Goal: Task Accomplishment & Management: Use online tool/utility

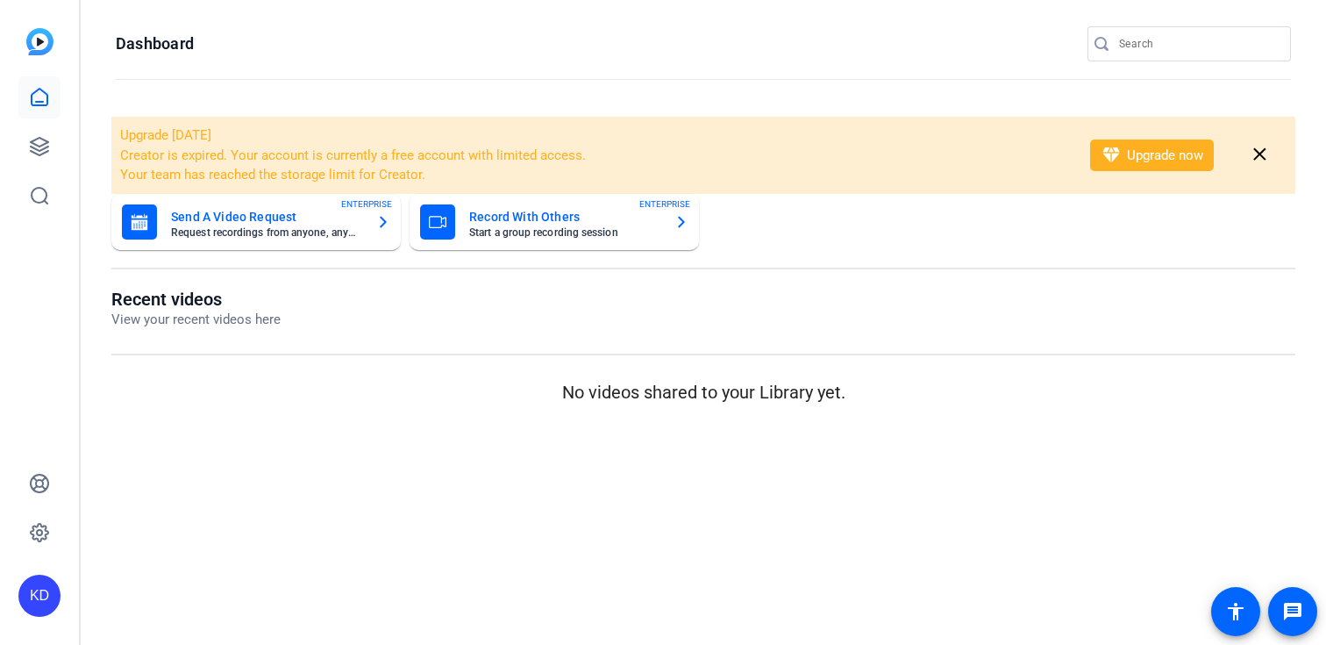
click at [1147, 41] on input "Search" at bounding box center [1198, 43] width 158 height 21
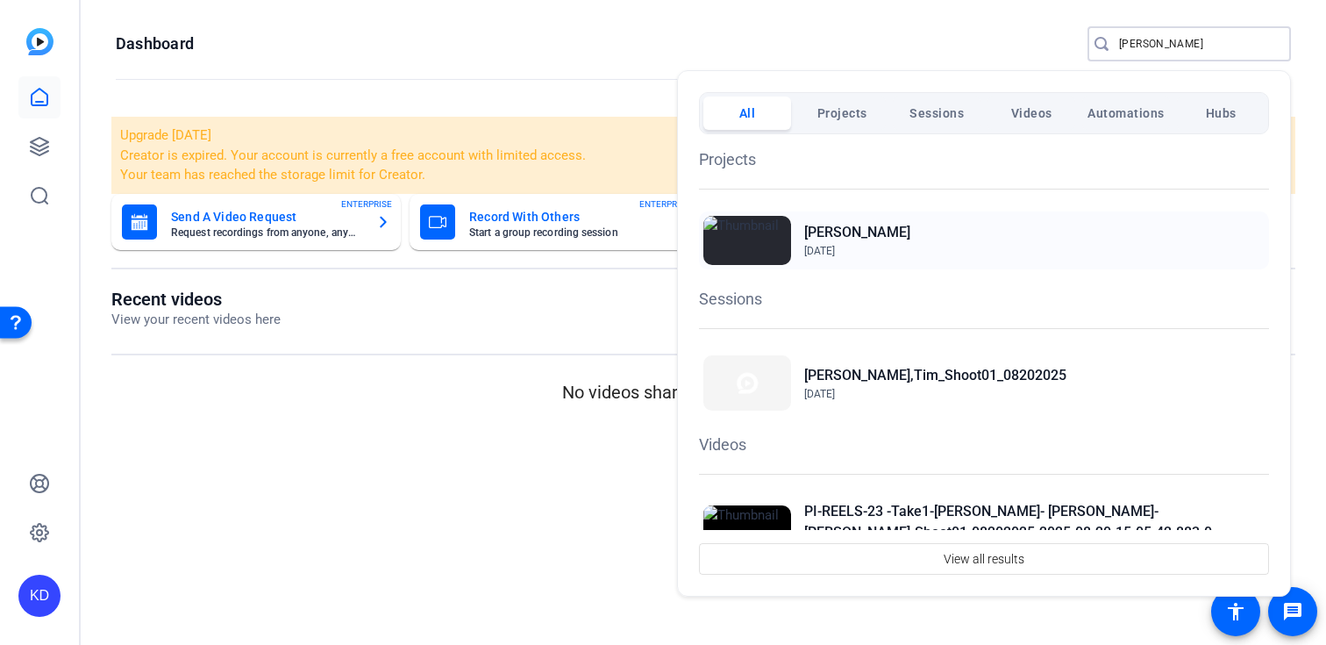
type input "miley"
click at [832, 224] on h2 "[PERSON_NAME]" at bounding box center [857, 232] width 106 height 21
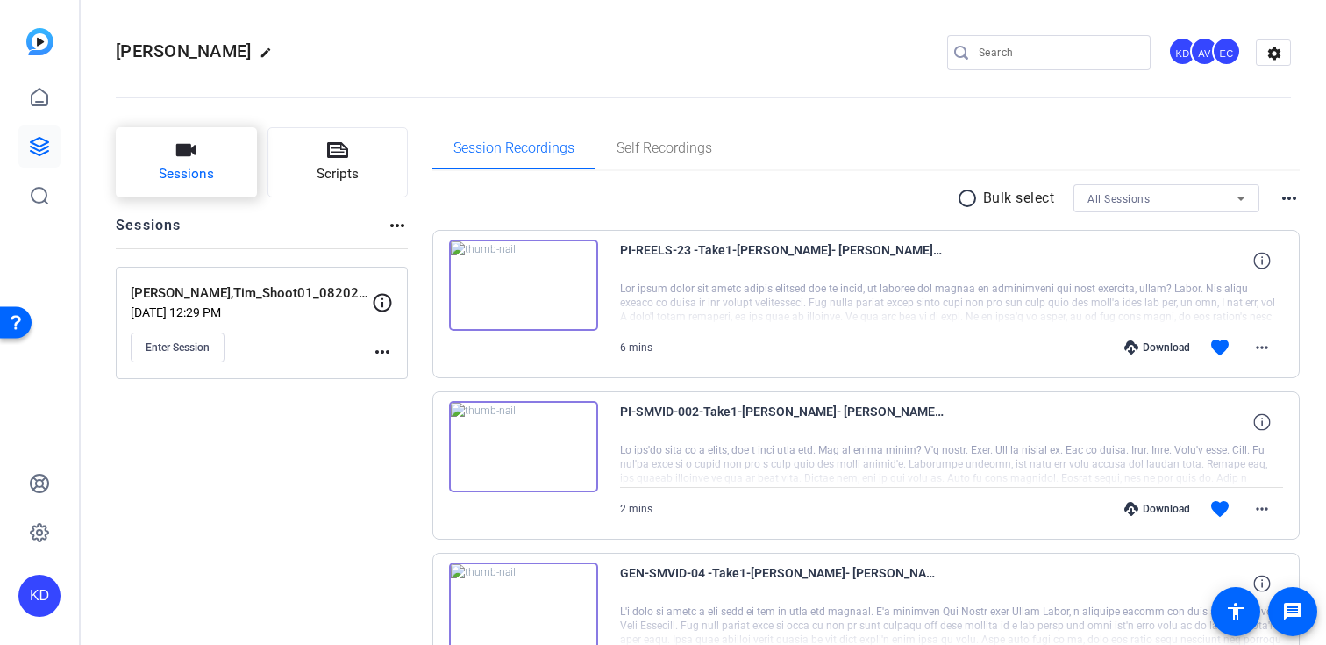
click at [252, 183] on button "Sessions" at bounding box center [186, 162] width 141 height 70
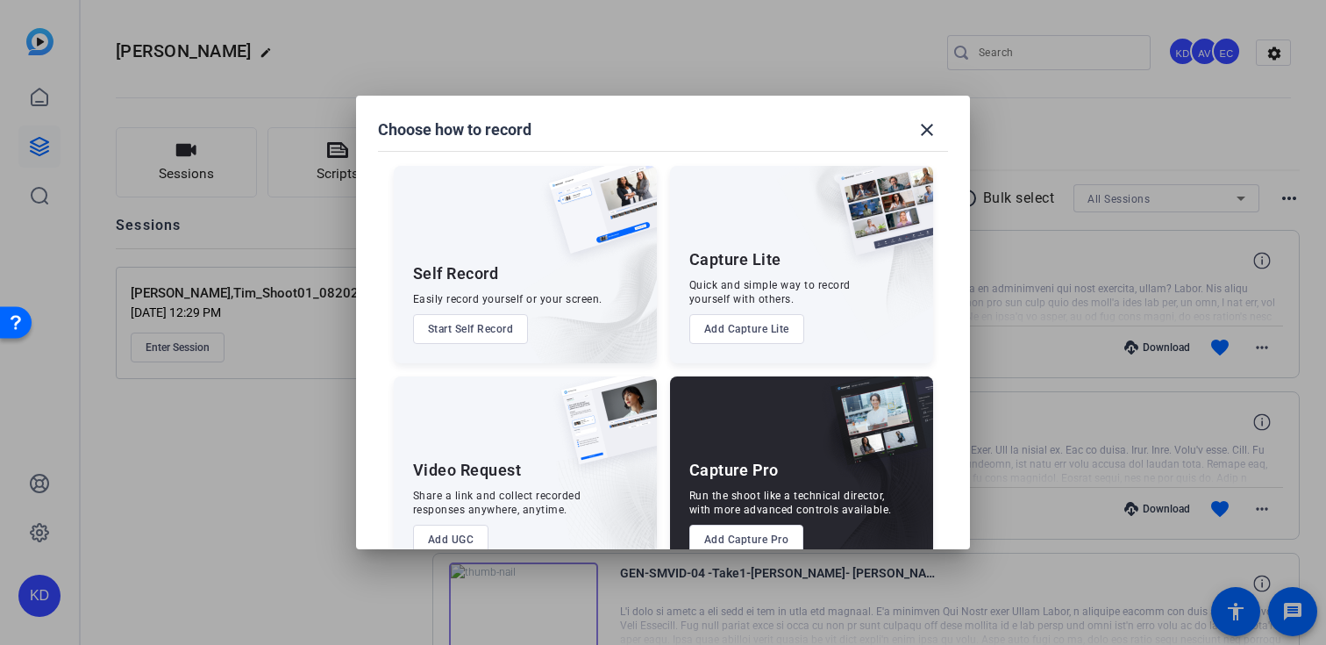
click at [758, 541] on button "Add Capture Pro" at bounding box center [746, 540] width 115 height 30
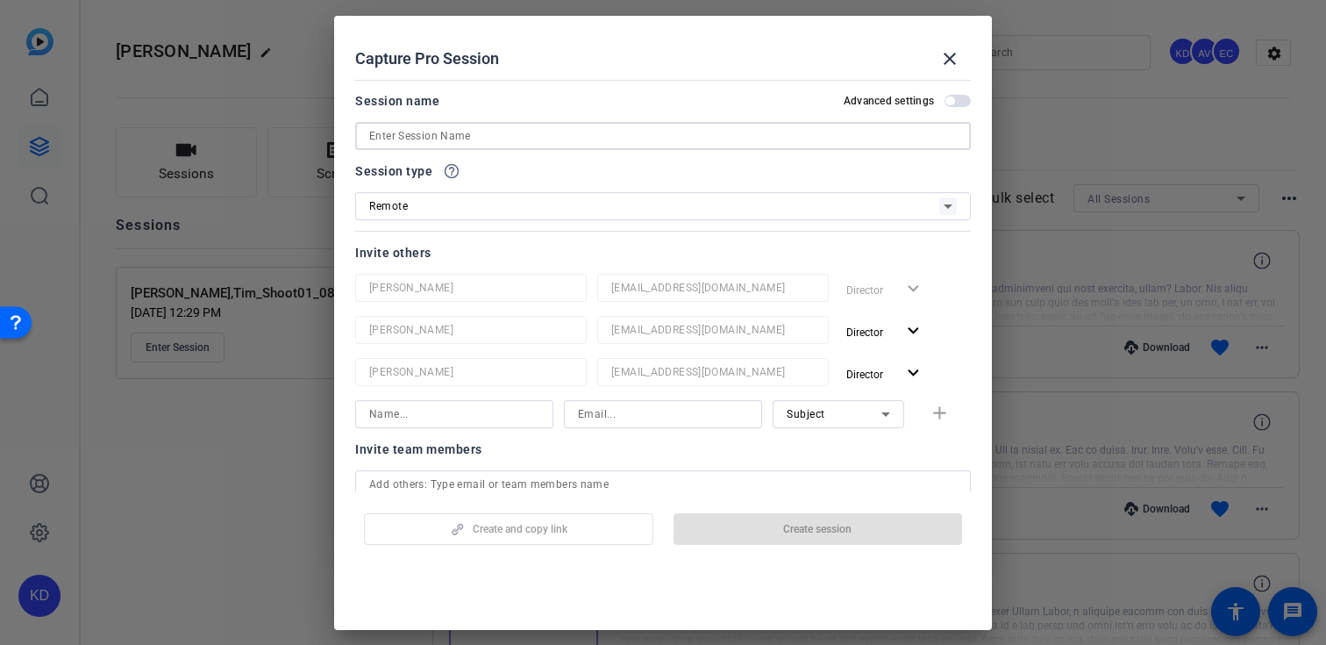
click at [631, 131] on input at bounding box center [663, 135] width 588 height 21
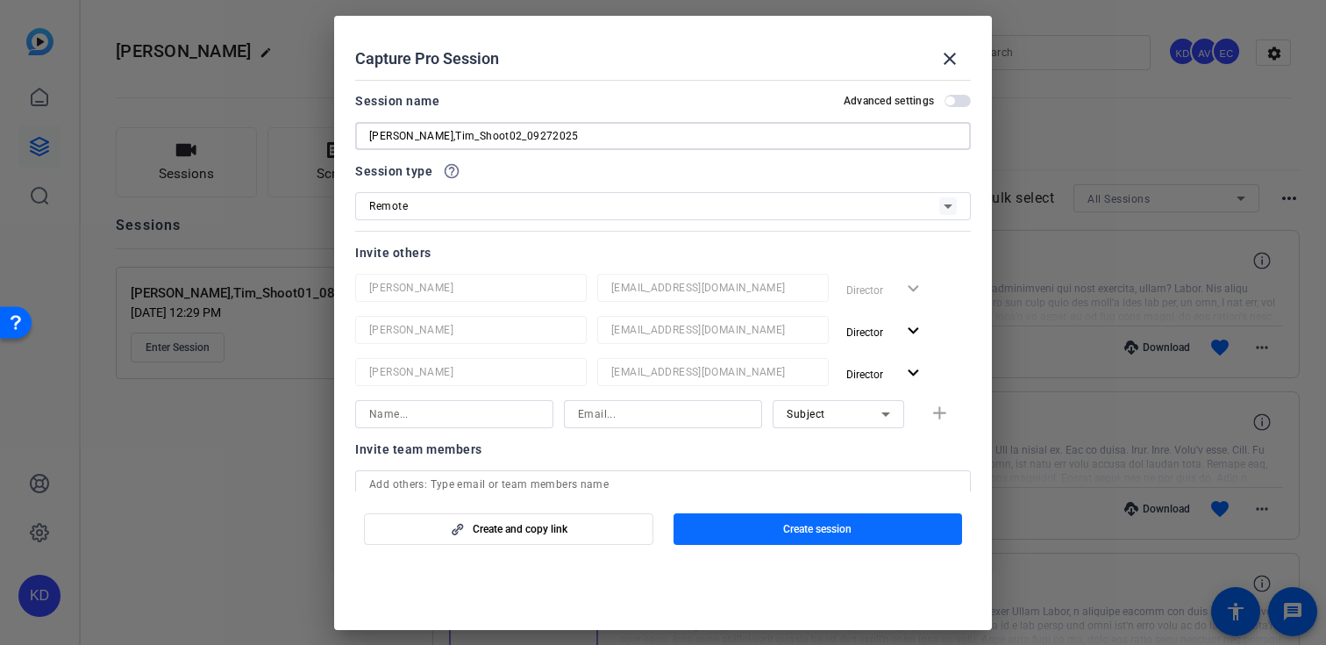
type input "[PERSON_NAME],Tim_Shoot02_09272025"
click at [701, 523] on span "button" at bounding box center [818, 529] width 289 height 42
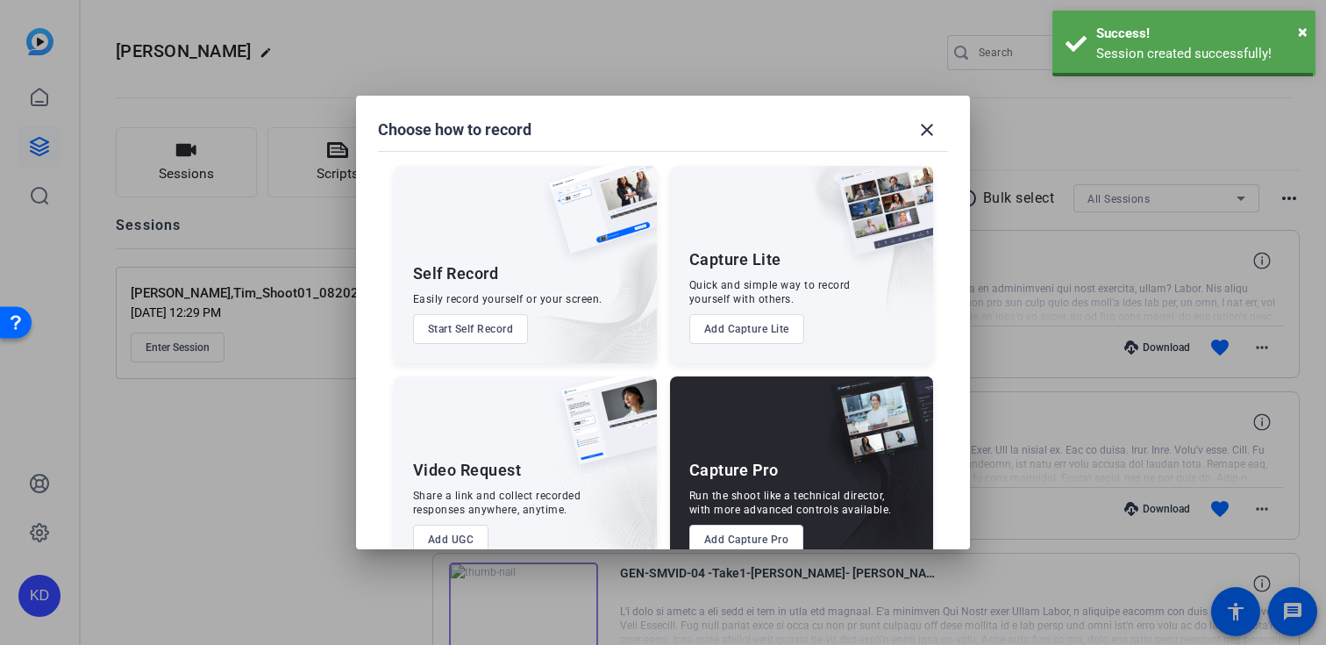
scroll to position [4, 0]
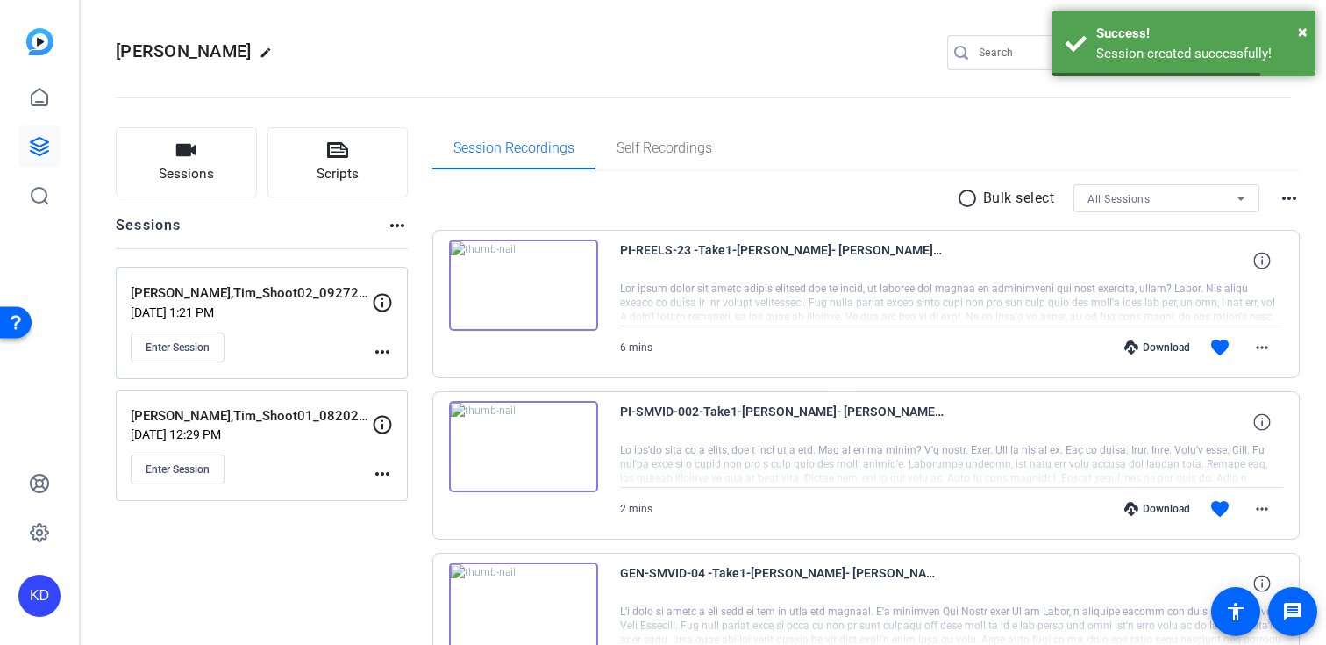
click at [385, 352] on mat-icon "more_horiz" at bounding box center [382, 351] width 21 height 21
click at [398, 375] on span "Edit Session" at bounding box center [426, 377] width 80 height 21
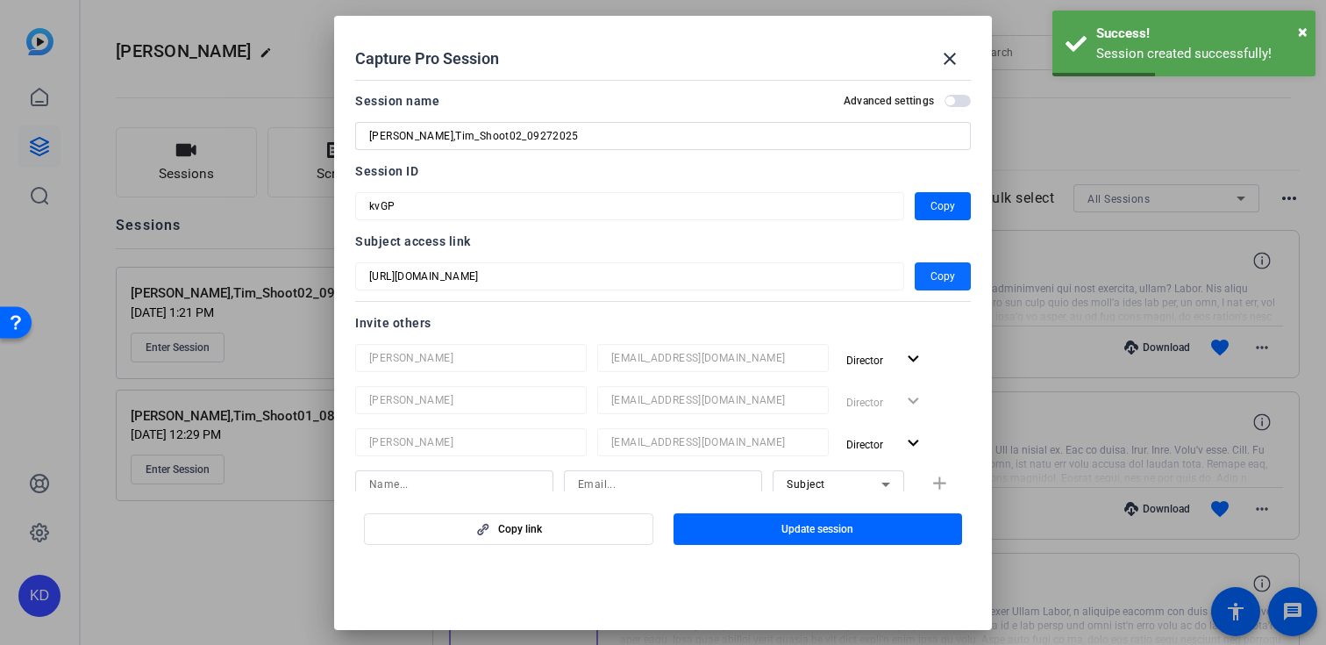
click at [942, 268] on span "Copy" at bounding box center [943, 276] width 25 height 21
